Goal: Use online tool/utility

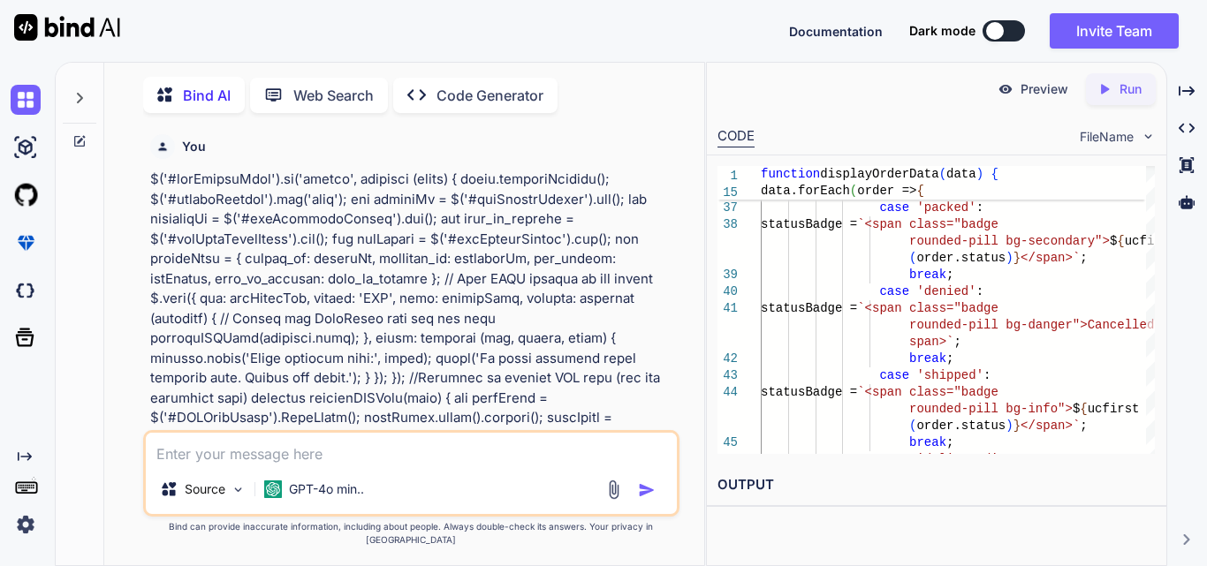
scroll to position [0, 404]
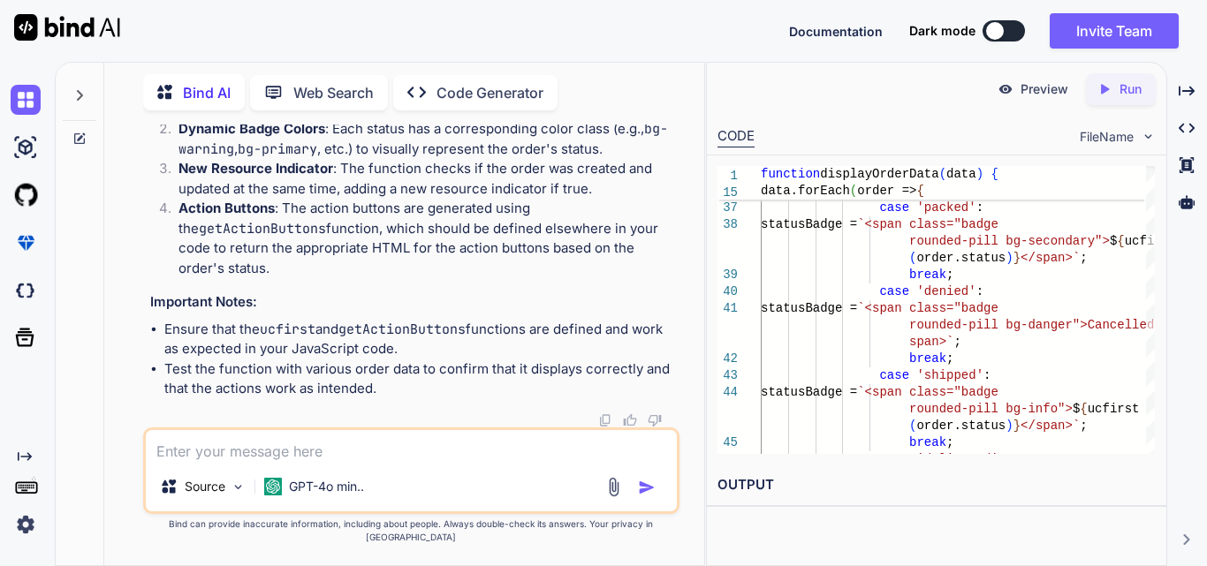
click at [293, 456] on textarea at bounding box center [411, 446] width 531 height 32
paste textarea "(1) [{…}, {…}] 9 : loremi : {do: 6, sita: 'Cons Adipis', elit: sedd, eiusmodt: …"
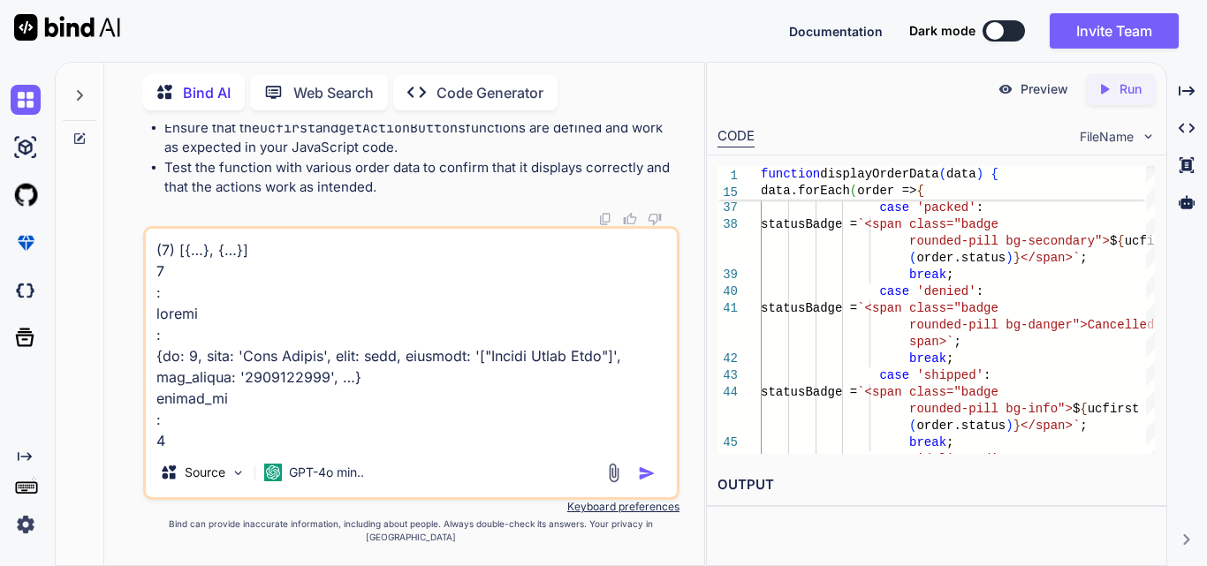
scroll to position [1889, 0]
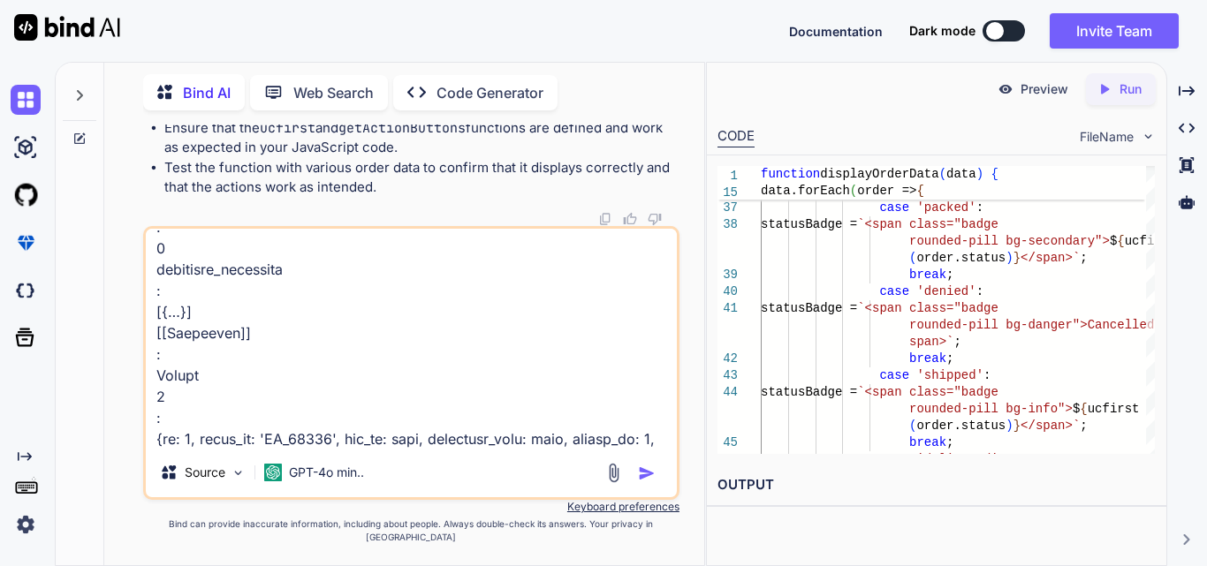
paste textarea "<div class="table-responsive"> <table id="orderDataTable" class="table clinicTa…"
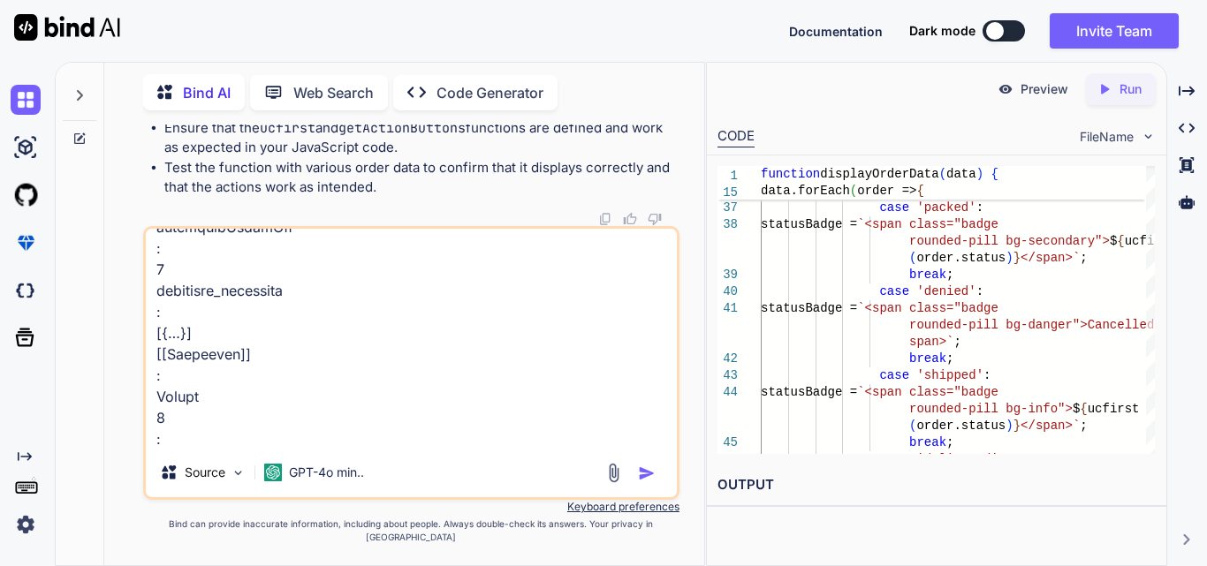
scroll to position [5601, 0]
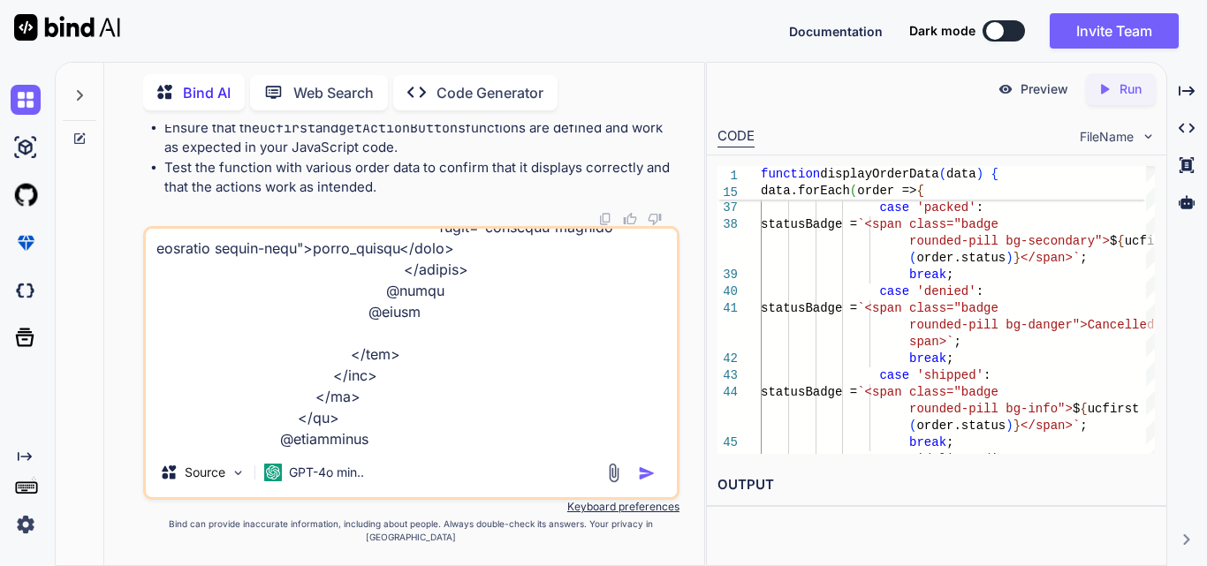
type textarea "(1) [{…}, {…}] 9 : loremi : {do: 6, sita: 'Cons Adipis', elit: sedd, eiusmodt: …"
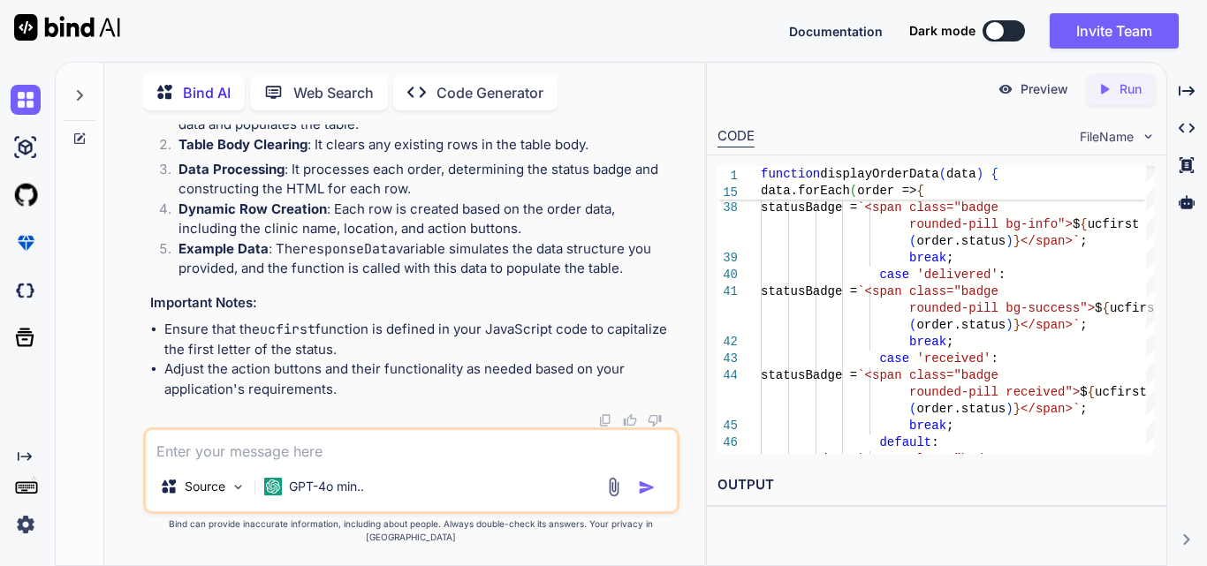
scroll to position [141321, 0]
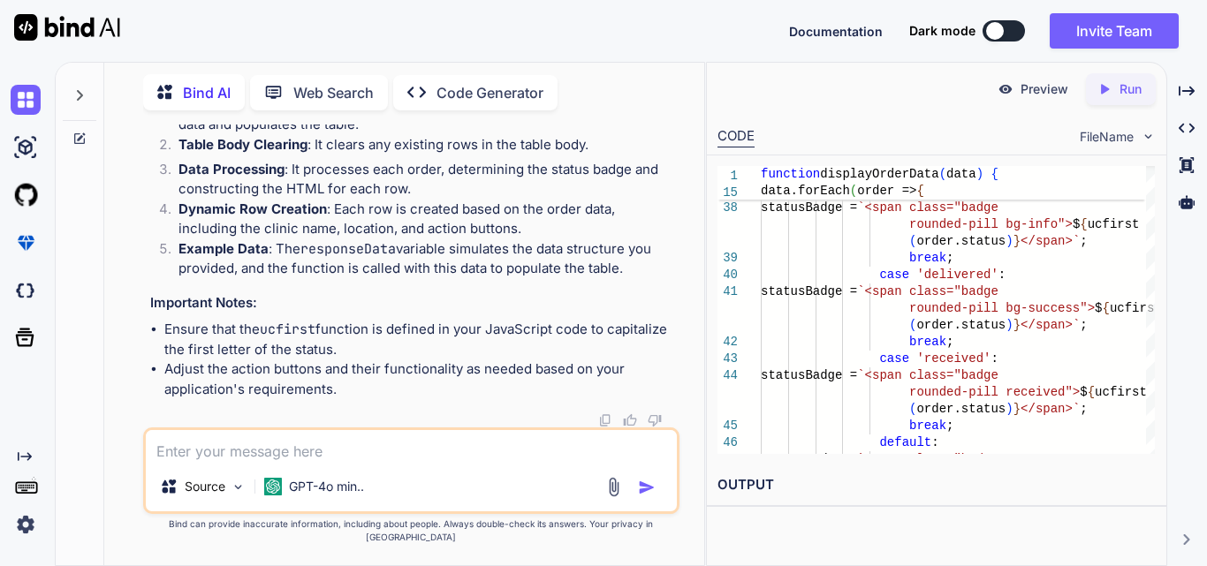
click at [234, 462] on textarea at bounding box center [411, 446] width 531 height 32
paste textarea "Uncaught ReferenceError: ucfirst is not defined"
type textarea "Uncaught ReferenceError: ucfirst is not defined"
click at [641, 497] on img "button" at bounding box center [647, 488] width 18 height 18
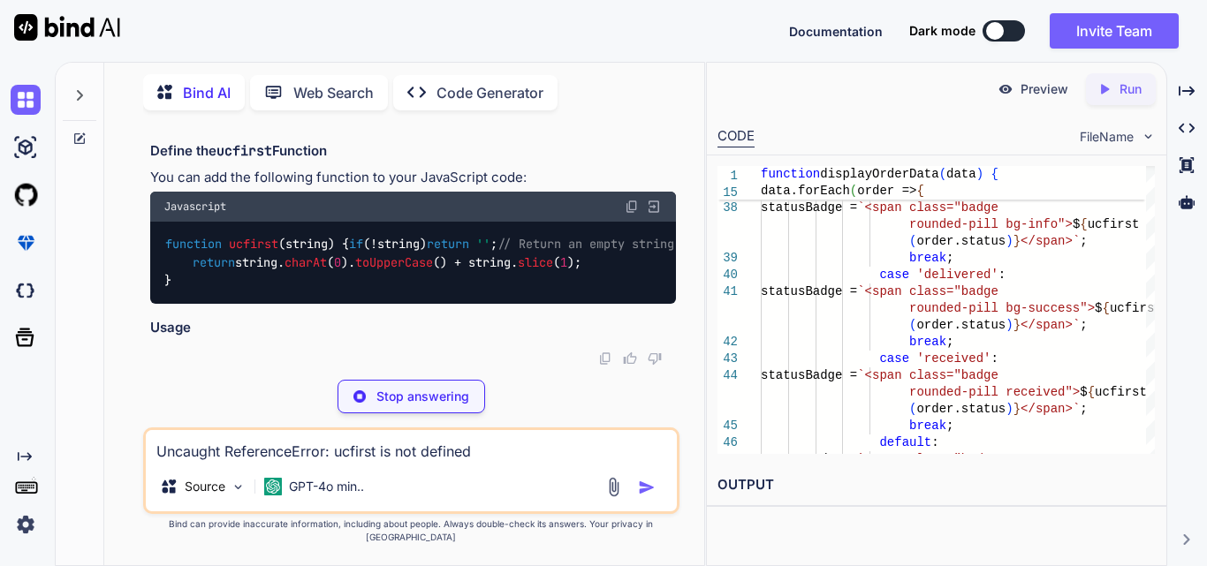
scroll to position [142712, 0]
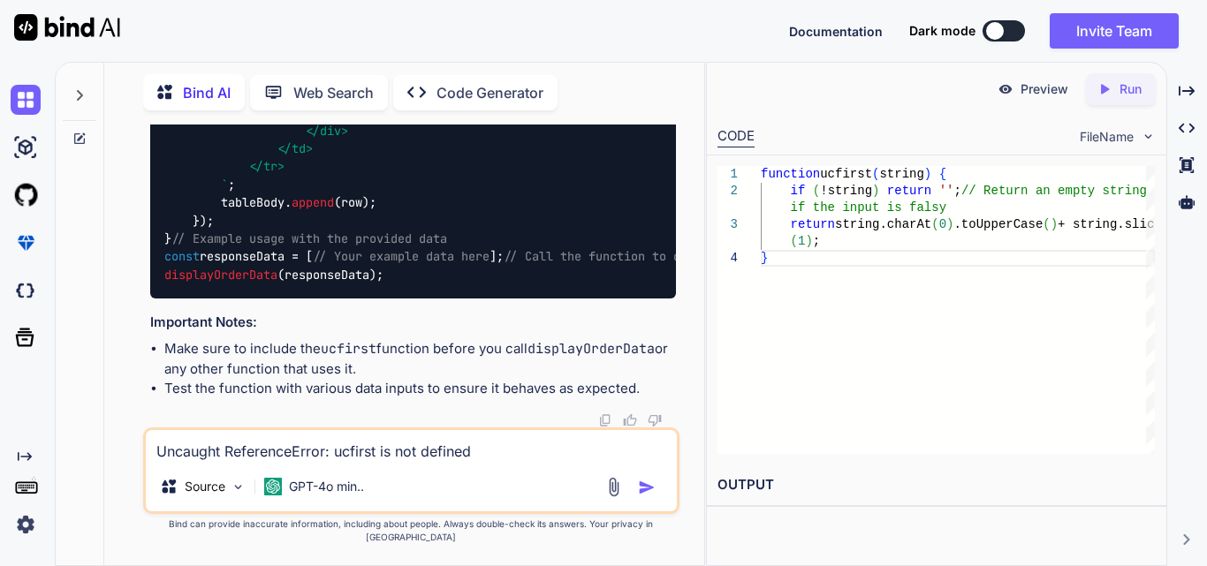
scroll to position [144653, 0]
